Goal: Task Accomplishment & Management: Use online tool/utility

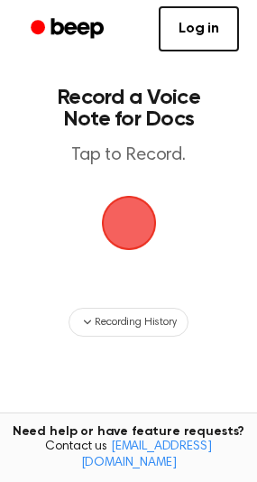
click at [136, 211] on span "button" at bounding box center [129, 223] width 51 height 51
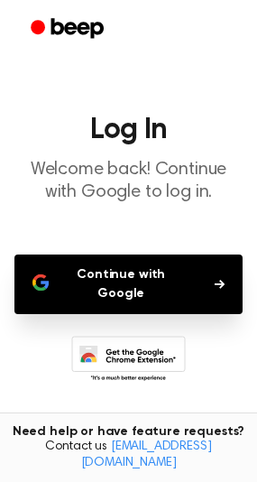
click at [130, 277] on button "Continue with Google" at bounding box center [128, 284] width 228 height 60
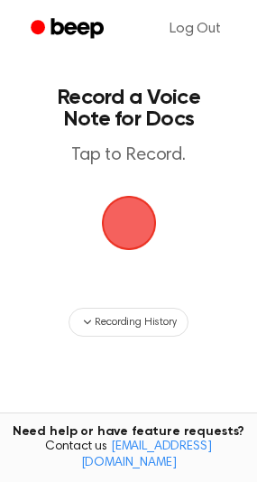
click at [123, 217] on span "button" at bounding box center [129, 223] width 51 height 51
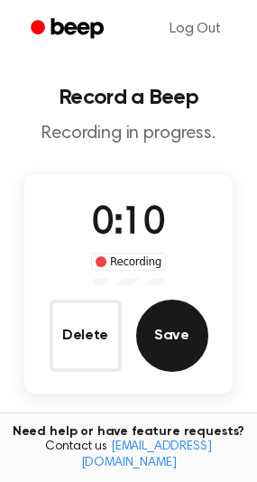
click at [179, 340] on button "Save" at bounding box center [172, 336] width 72 height 72
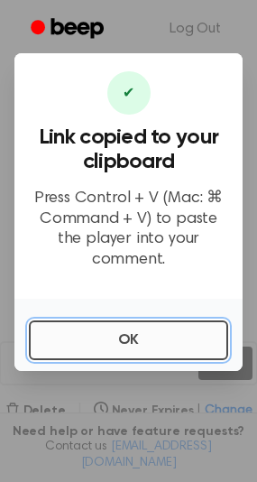
click at [144, 337] on button "OK" at bounding box center [128, 340] width 199 height 40
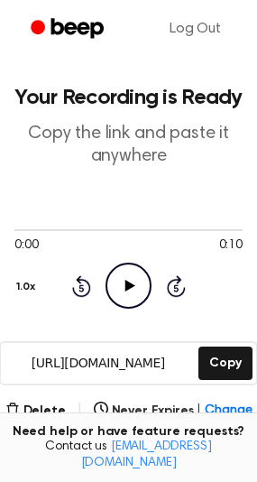
click at [133, 281] on icon "Play Audio" at bounding box center [129, 286] width 46 height 46
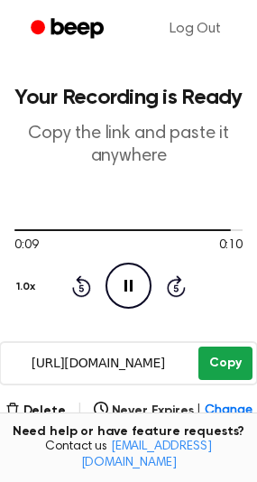
click at [226, 369] on button "Copy" at bounding box center [225, 363] width 53 height 33
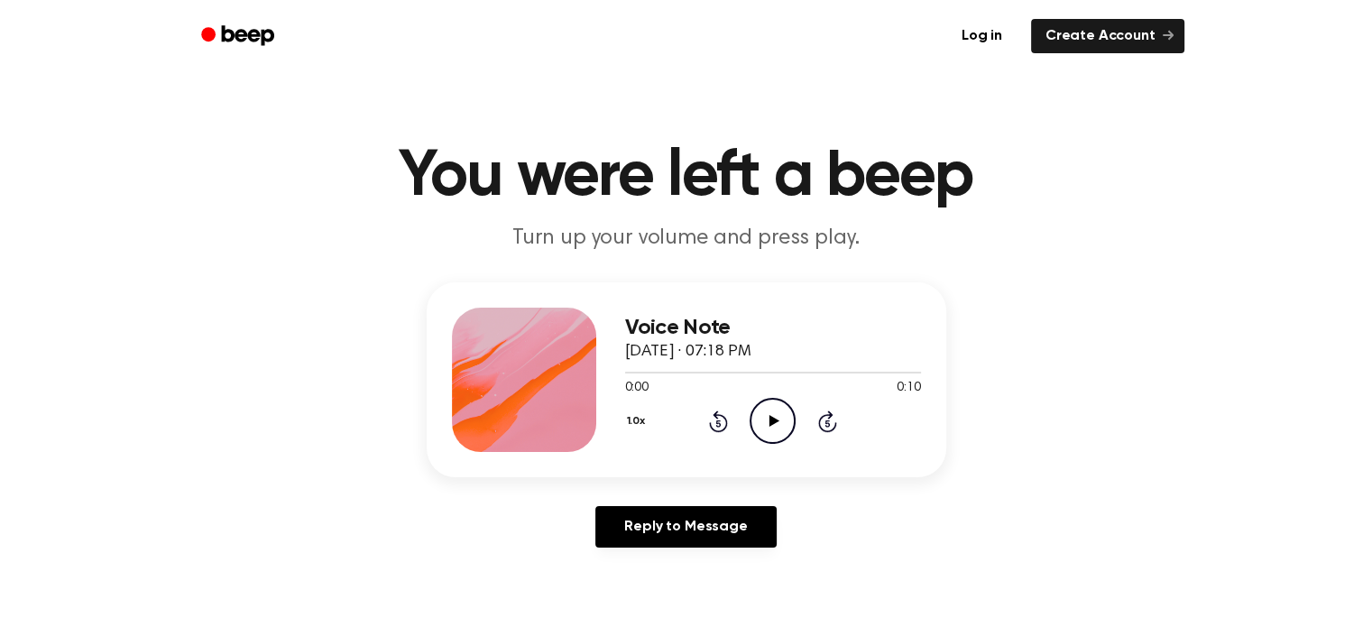
click at [780, 412] on icon "Play Audio" at bounding box center [773, 421] width 46 height 46
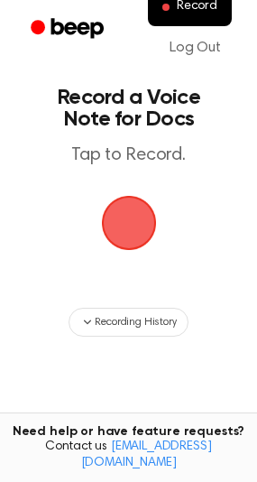
click at [116, 212] on span "button" at bounding box center [129, 223] width 51 height 51
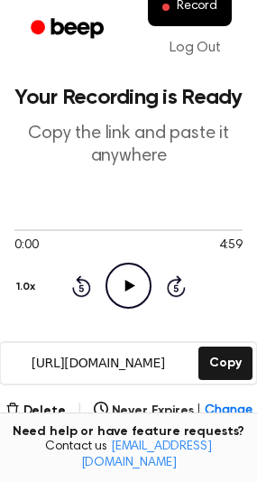
click at [126, 283] on icon at bounding box center [130, 286] width 10 height 12
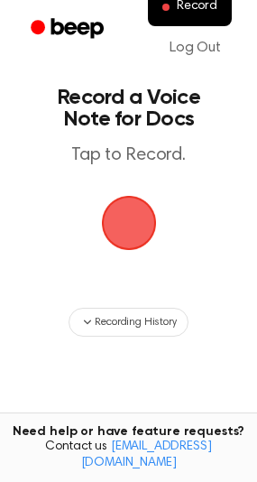
click at [133, 214] on span "button" at bounding box center [128, 223] width 59 height 59
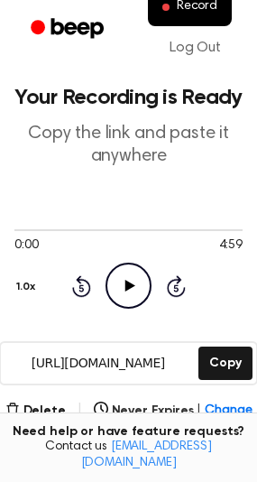
click at [140, 280] on icon "Play Audio" at bounding box center [129, 286] width 46 height 46
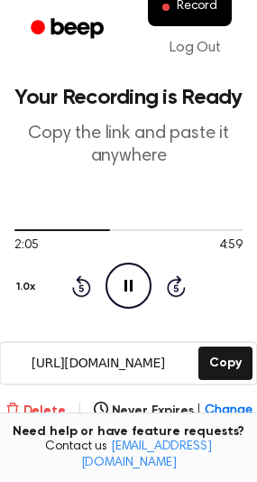
click at [43, 407] on button "Delete" at bounding box center [35, 411] width 60 height 19
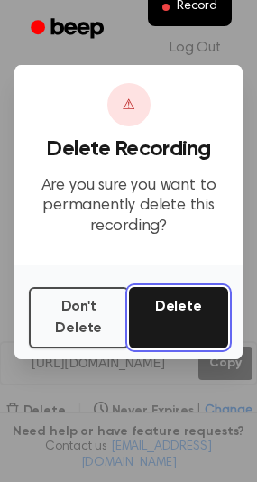
click at [179, 319] on button "Delete" at bounding box center [179, 317] width 100 height 61
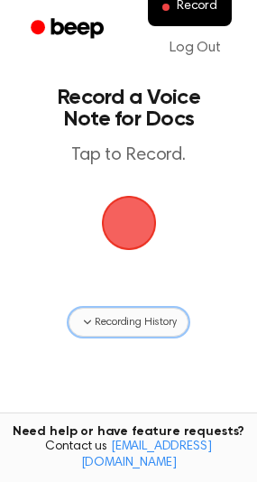
click at [135, 318] on span "Recording History" at bounding box center [135, 322] width 81 height 16
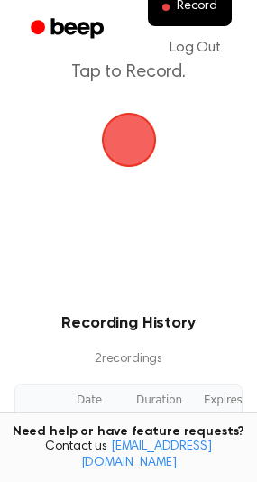
scroll to position [271, 0]
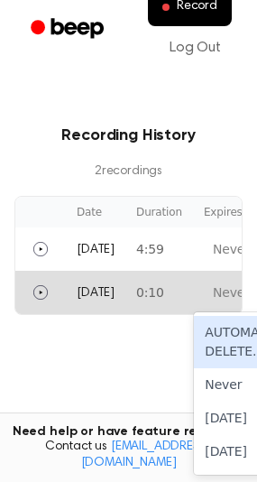
click at [231, 291] on div "Never Expires" at bounding box center [256, 292] width 86 height 19
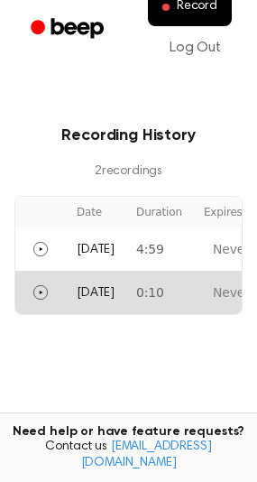
click at [143, 286] on td "0:10" at bounding box center [159, 292] width 68 height 43
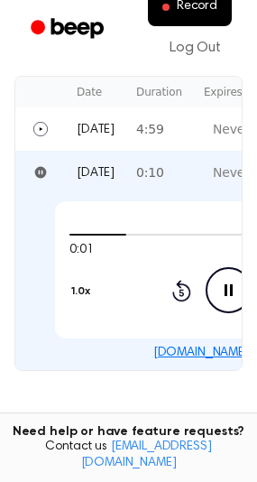
scroll to position [361, 0]
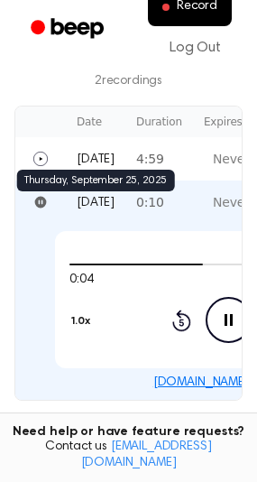
drag, startPoint x: 79, startPoint y: 207, endPoint x: 98, endPoint y: 207, distance: 19.9
click at [98, 207] on span "[DATE]" at bounding box center [96, 203] width 38 height 13
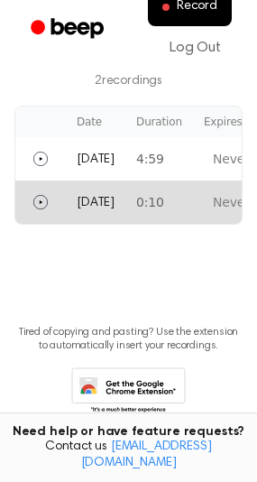
click at [235, 196] on div "Never Expires" at bounding box center [256, 202] width 86 height 19
click at [35, 194] on button "Play" at bounding box center [40, 202] width 29 height 29
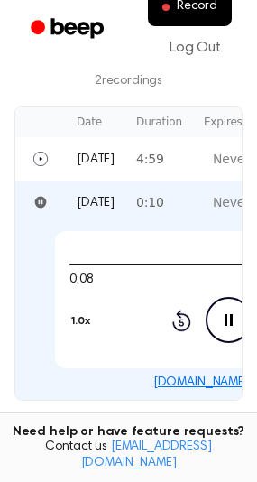
click at [225, 316] on icon at bounding box center [229, 320] width 8 height 12
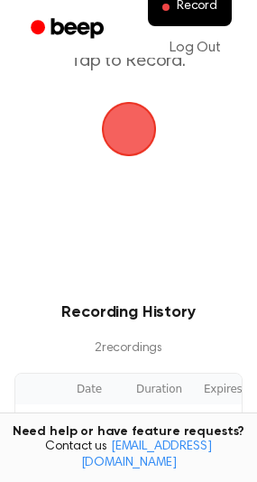
scroll to position [0, 0]
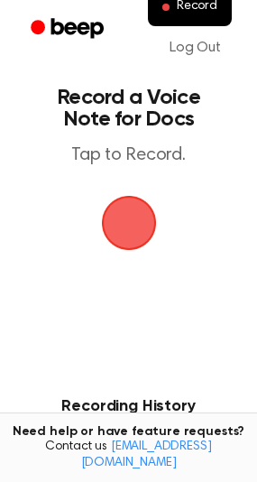
click at [134, 218] on span "button" at bounding box center [129, 223] width 51 height 51
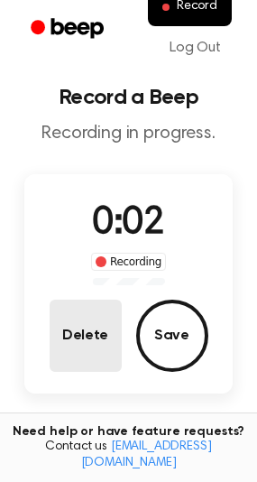
click at [101, 330] on button "Delete" at bounding box center [86, 336] width 72 height 72
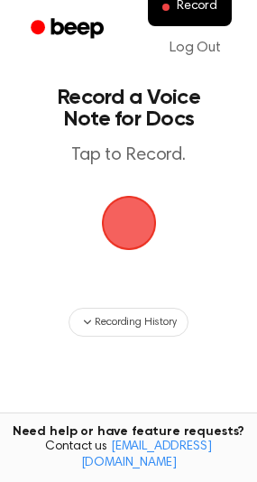
click at [130, 218] on span "button" at bounding box center [129, 223] width 51 height 51
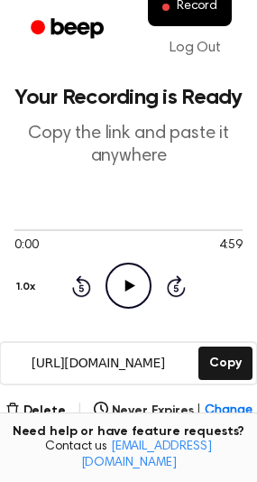
click at [130, 282] on icon at bounding box center [130, 286] width 10 height 12
drag, startPoint x: 61, startPoint y: 236, endPoint x: 99, endPoint y: 240, distance: 38.2
click at [126, 240] on div "0:07 4:59" at bounding box center [128, 238] width 228 height 33
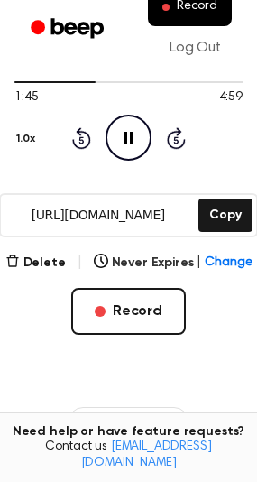
scroll to position [180, 0]
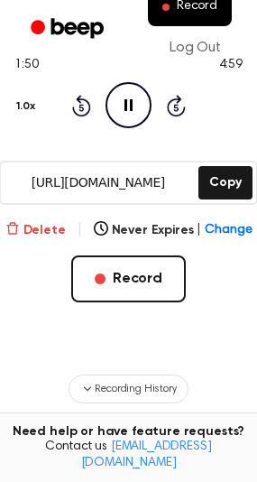
click at [51, 226] on button "Delete" at bounding box center [35, 230] width 60 height 19
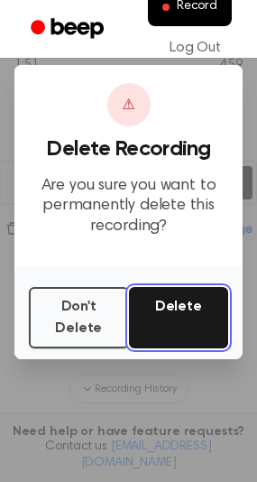
click at [180, 305] on button "Delete" at bounding box center [179, 317] width 100 height 61
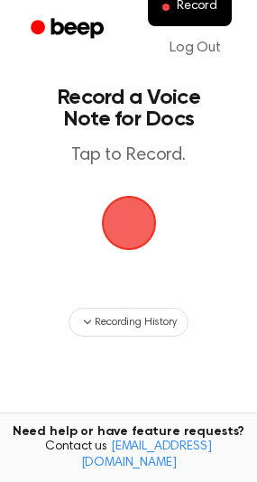
scroll to position [154, 0]
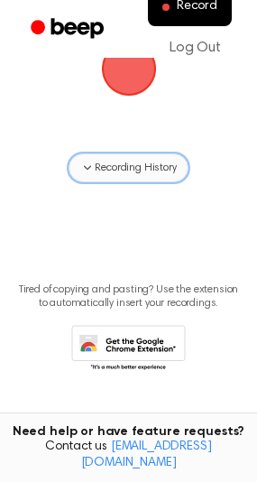
click at [115, 169] on span "Recording History" at bounding box center [135, 168] width 81 height 16
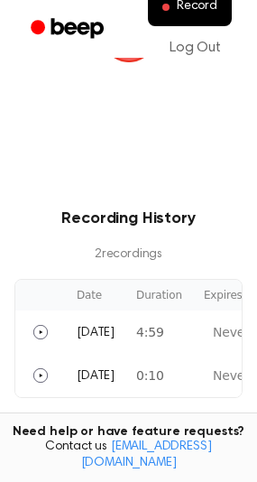
scroll to position [245, 0]
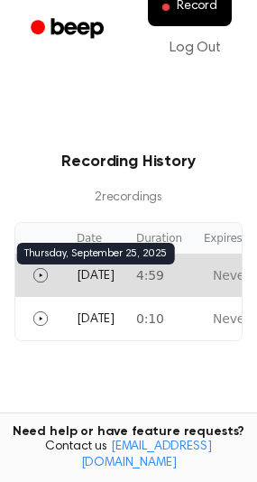
click at [103, 273] on span "[DATE]" at bounding box center [96, 276] width 38 height 13
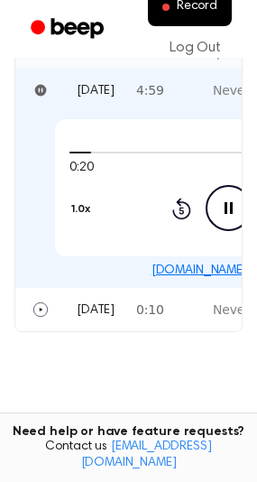
scroll to position [451, 0]
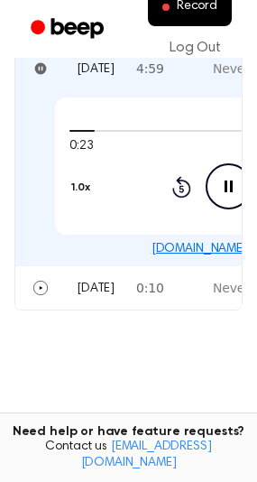
click at [218, 181] on icon "Pause Audio" at bounding box center [229, 186] width 46 height 46
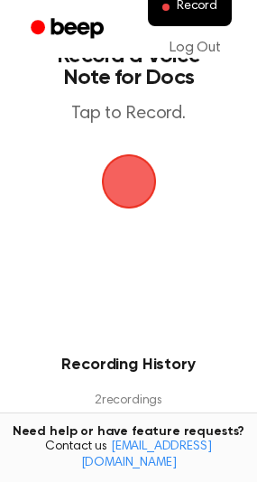
scroll to position [0, 0]
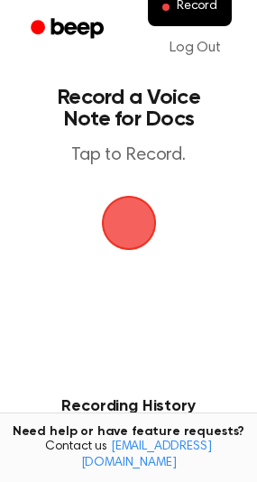
click at [120, 218] on span "button" at bounding box center [129, 223] width 51 height 51
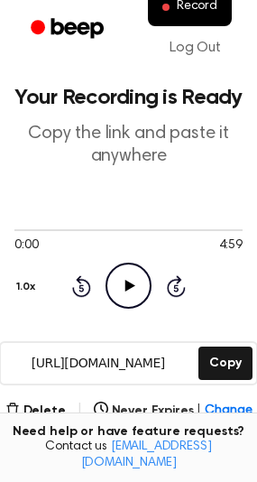
click at [126, 277] on icon "Play Audio" at bounding box center [129, 286] width 46 height 46
click at [42, 402] on button "Delete" at bounding box center [35, 411] width 60 height 19
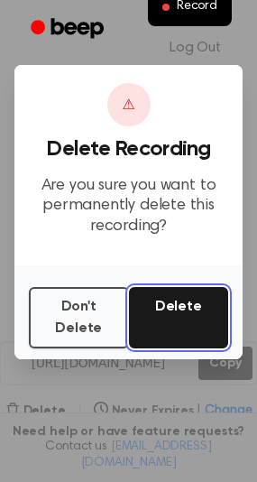
click at [189, 297] on button "Delete" at bounding box center [179, 317] width 100 height 61
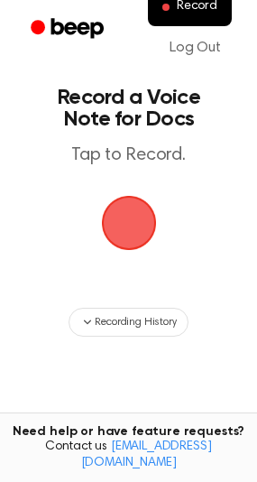
click at [119, 226] on span "button" at bounding box center [129, 223] width 51 height 51
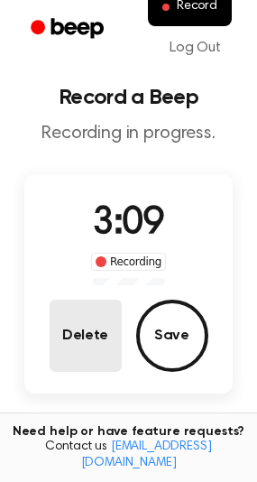
click at [70, 337] on button "Delete" at bounding box center [86, 336] width 72 height 72
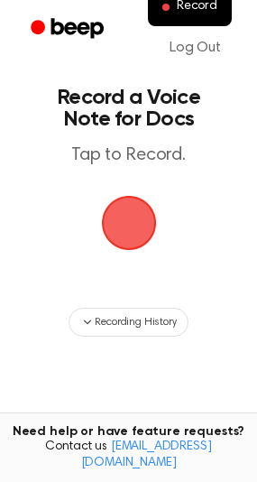
click at [123, 219] on span "button" at bounding box center [129, 223] width 51 height 51
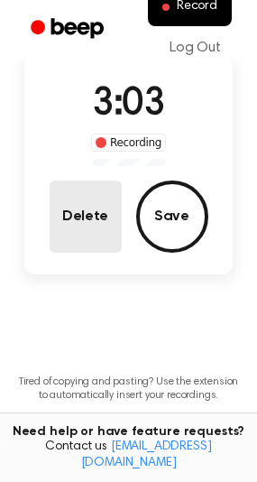
scroll to position [90, 0]
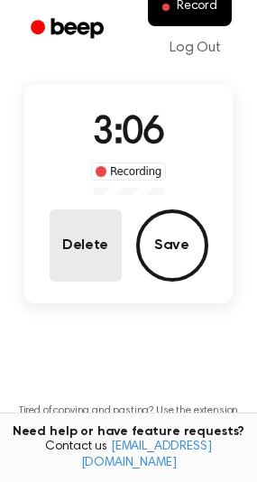
click at [90, 245] on button "Delete" at bounding box center [86, 245] width 72 height 72
